Goal: Find specific page/section: Find specific page/section

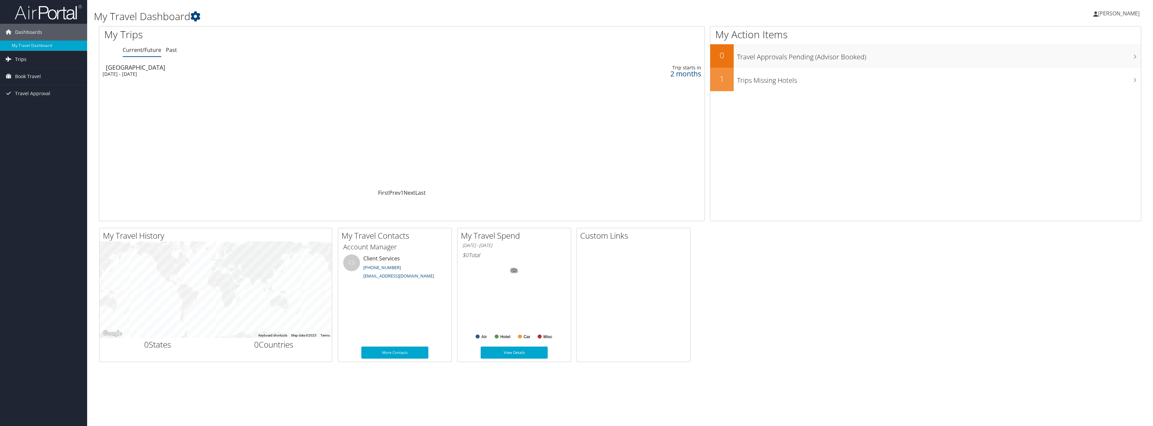
click at [44, 62] on link "Trips" at bounding box center [43, 59] width 87 height 17
click at [55, 71] on link "Current/Future Trips" at bounding box center [43, 73] width 87 height 10
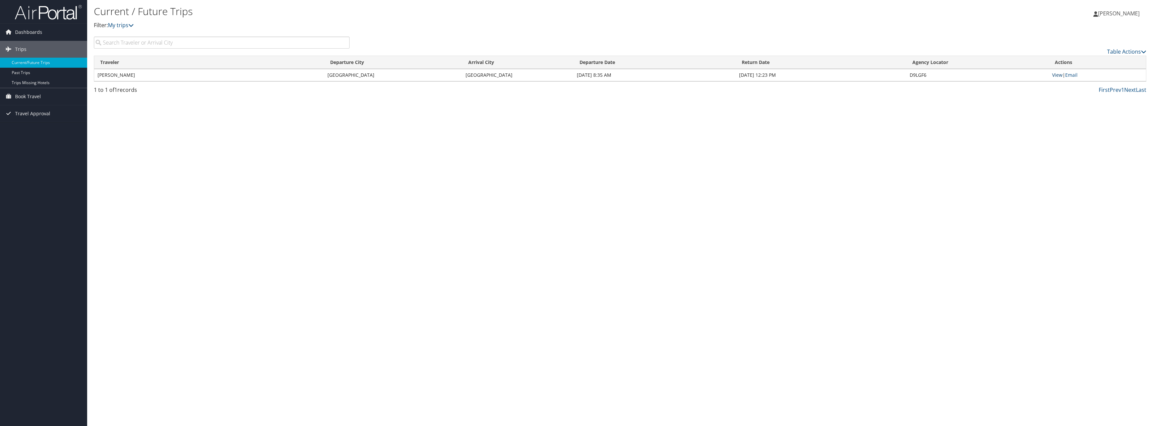
click at [1058, 76] on link "View" at bounding box center [1058, 75] width 10 height 6
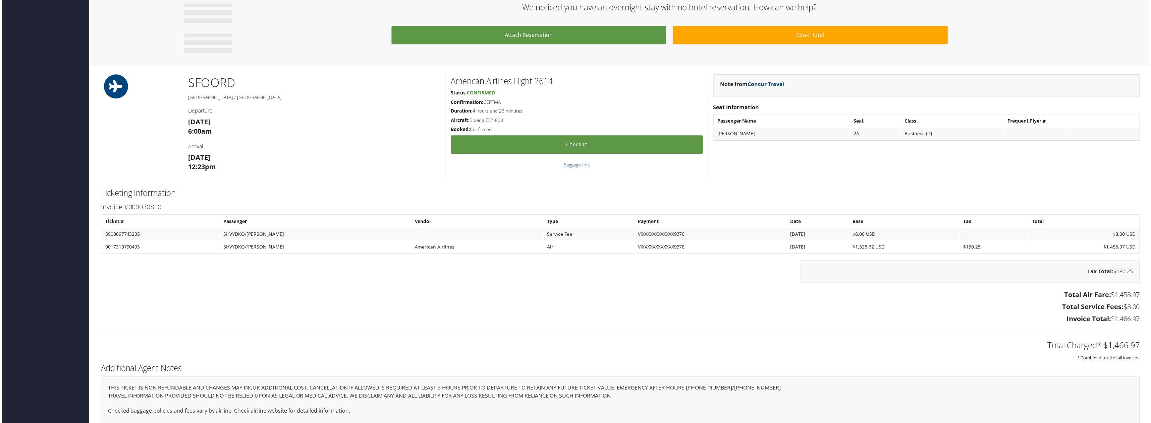
scroll to position [369, 0]
